Goal: Find specific page/section: Find specific page/section

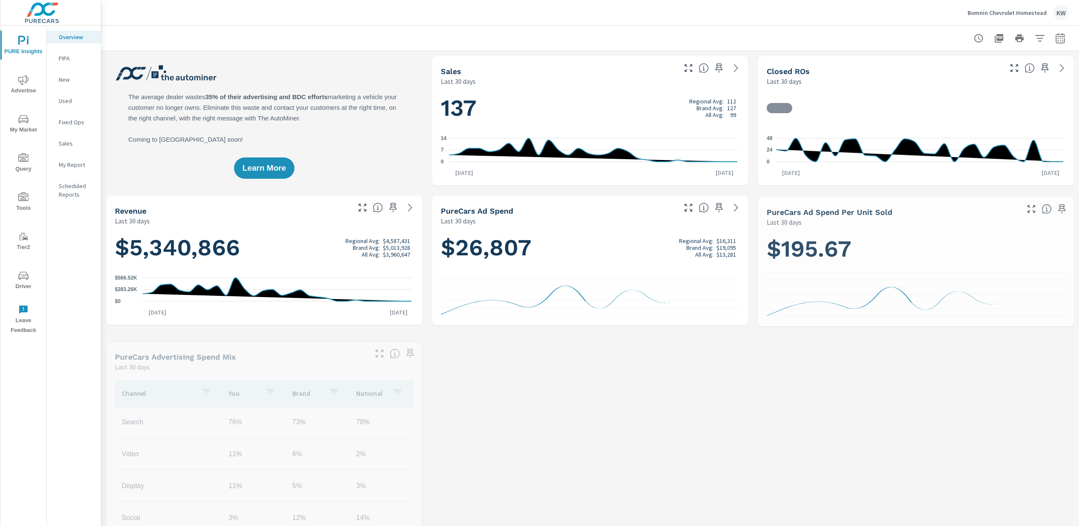
click at [26, 282] on span "Driver" at bounding box center [23, 281] width 41 height 21
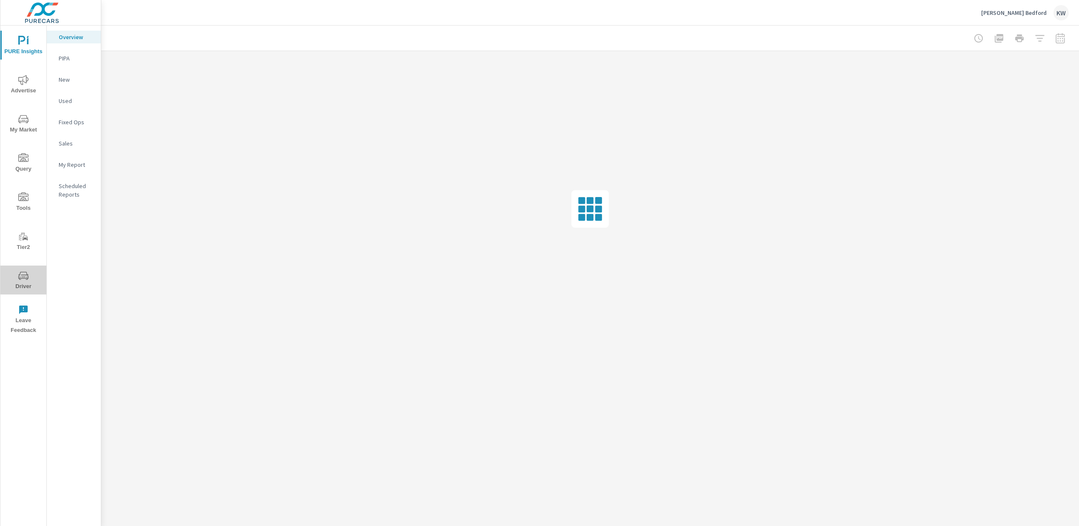
click at [20, 279] on icon "nav menu" at bounding box center [23, 276] width 10 height 10
